Goal: Use online tool/utility

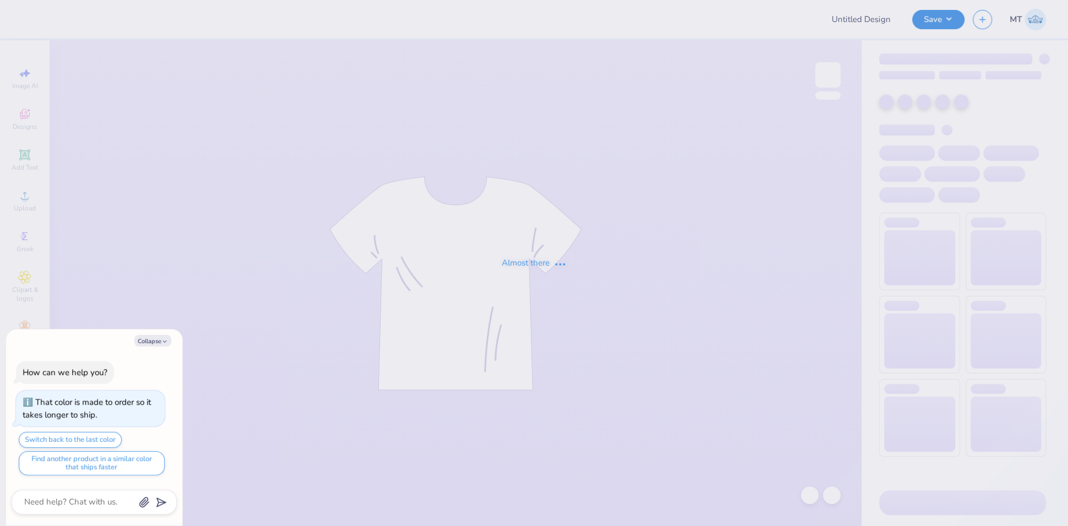
type textarea "x"
type input "FPS239911"
click at [150, 340] on button "Collapse" at bounding box center [152, 341] width 37 height 12
type textarea "x"
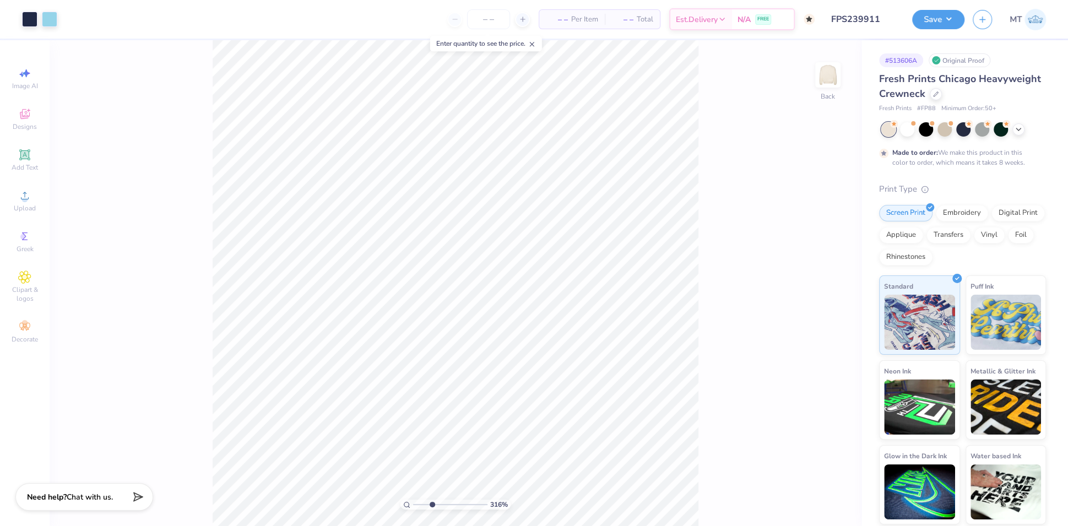
click at [431, 504] on input "range" at bounding box center [450, 504] width 74 height 10
drag, startPoint x: 431, startPoint y: 503, endPoint x: 424, endPoint y: 502, distance: 6.8
click at [424, 502] on input "range" at bounding box center [450, 504] width 74 height 10
click at [451, 502] on input "range" at bounding box center [450, 504] width 74 height 10
drag, startPoint x: 451, startPoint y: 502, endPoint x: 423, endPoint y: 497, distance: 29.1
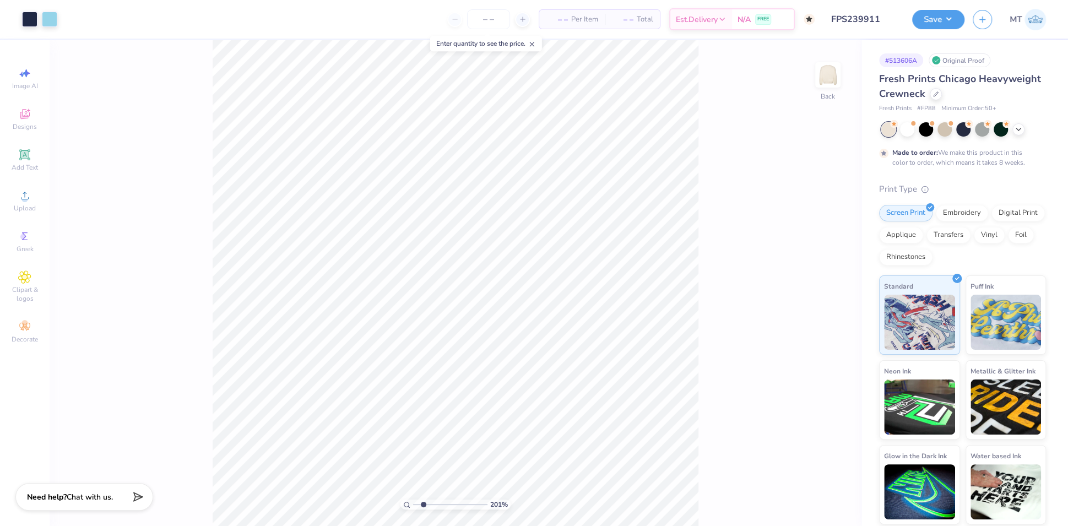
click at [423, 499] on input "range" at bounding box center [450, 504] width 74 height 10
click at [440, 504] on input "range" at bounding box center [450, 504] width 74 height 10
drag, startPoint x: 440, startPoint y: 504, endPoint x: 426, endPoint y: 497, distance: 15.8
click at [426, 499] on input "range" at bounding box center [450, 504] width 74 height 10
click at [421, 503] on input "range" at bounding box center [450, 504] width 74 height 10
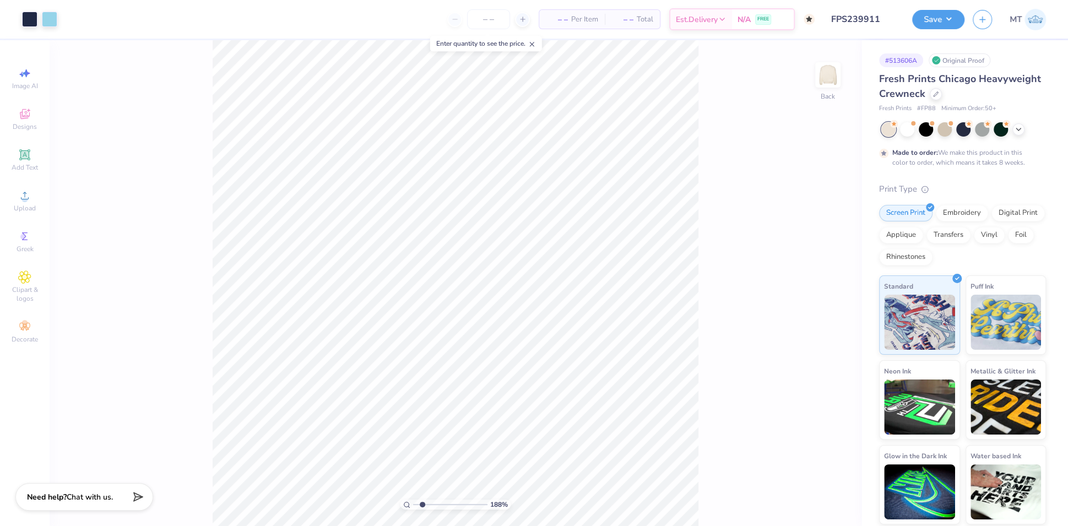
click at [422, 503] on input "range" at bounding box center [450, 504] width 74 height 10
drag, startPoint x: 422, startPoint y: 504, endPoint x: 442, endPoint y: 504, distance: 20.4
click at [442, 504] on input "range" at bounding box center [450, 504] width 74 height 10
drag, startPoint x: 443, startPoint y: 505, endPoint x: 428, endPoint y: 502, distance: 15.9
click at [428, 502] on input "range" at bounding box center [450, 504] width 74 height 10
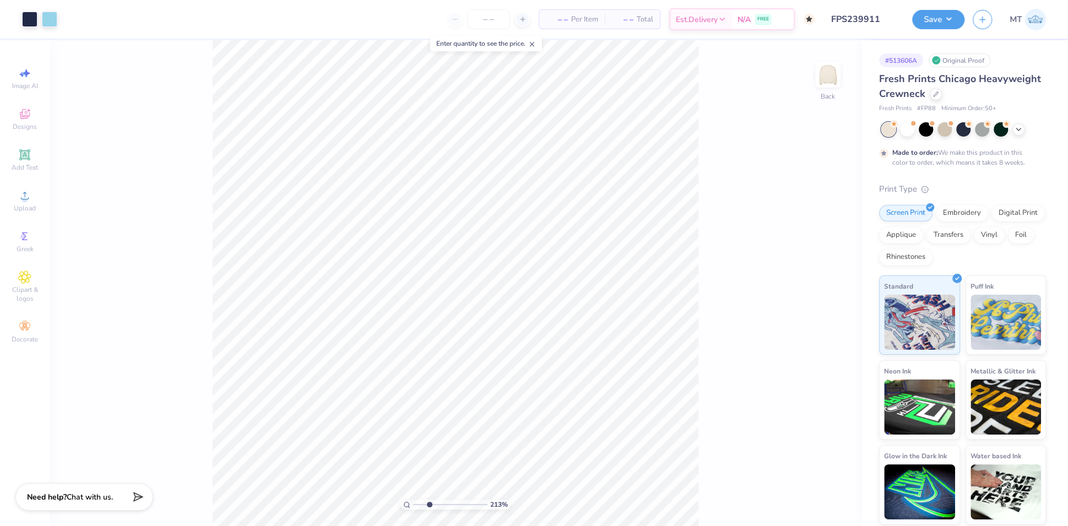
click at [429, 502] on input "range" at bounding box center [450, 504] width 74 height 10
click at [424, 503] on input "range" at bounding box center [450, 504] width 74 height 10
drag, startPoint x: 424, startPoint y: 503, endPoint x: 415, endPoint y: 502, distance: 9.5
click at [415, 502] on input "range" at bounding box center [450, 504] width 74 height 10
drag, startPoint x: 414, startPoint y: 505, endPoint x: 429, endPoint y: 505, distance: 15.4
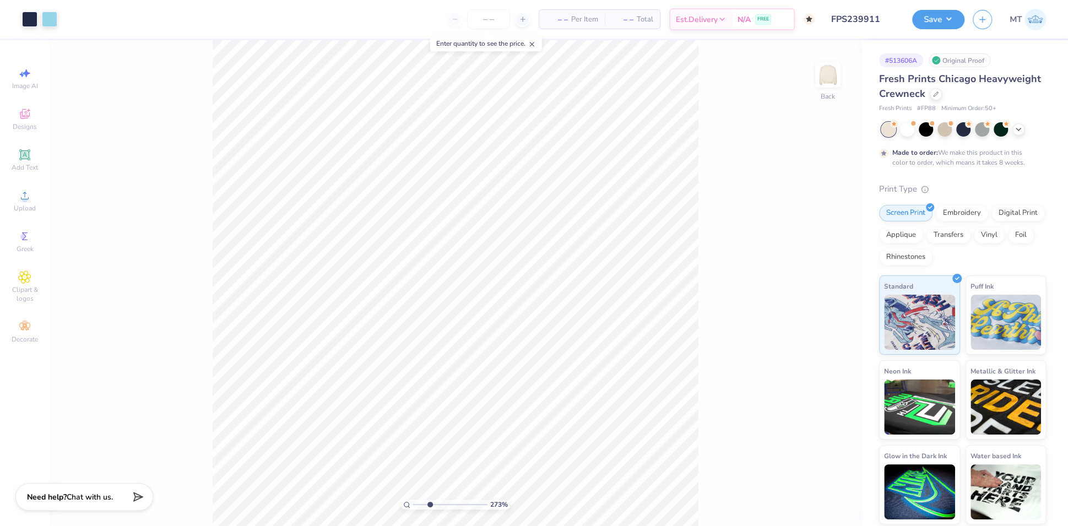
click at [429, 505] on input "range" at bounding box center [450, 504] width 74 height 10
type input "2.37"
click at [426, 502] on input "range" at bounding box center [450, 504] width 74 height 10
